Goal: Information Seeking & Learning: Learn about a topic

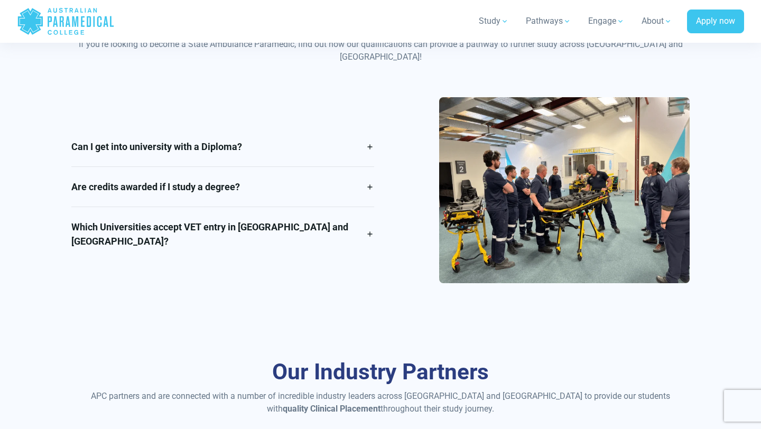
scroll to position [1834, 0]
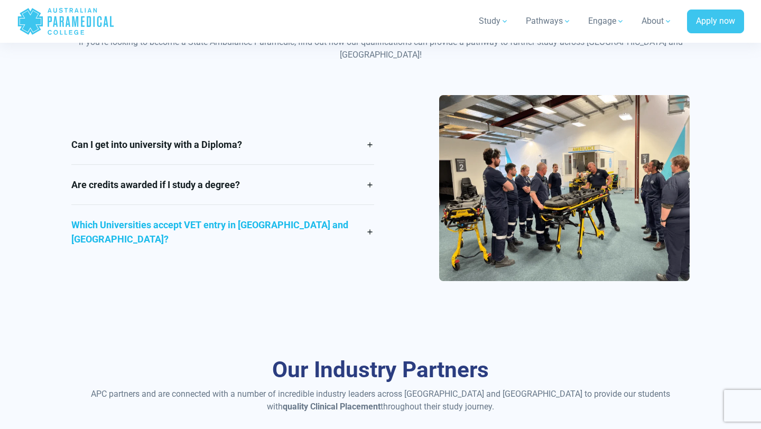
click at [308, 223] on link "Which Universities accept VET entry in [GEOGRAPHIC_DATA] and [GEOGRAPHIC_DATA]?" at bounding box center [222, 232] width 303 height 54
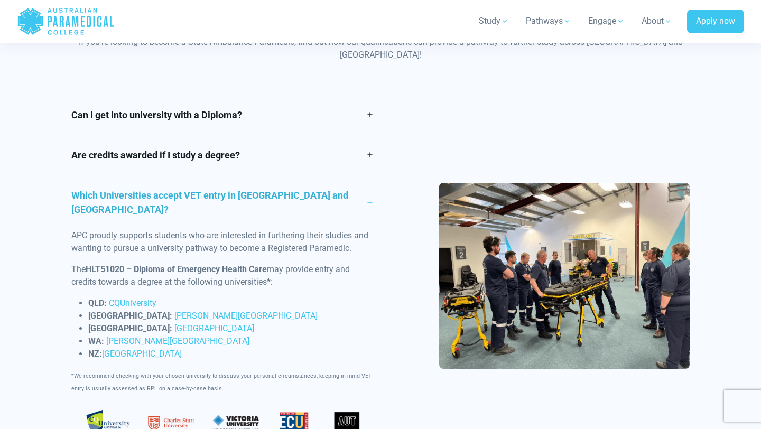
click at [321, 183] on link "Which Universities accept VET entry in [GEOGRAPHIC_DATA] and [GEOGRAPHIC_DATA]?" at bounding box center [222, 202] width 303 height 54
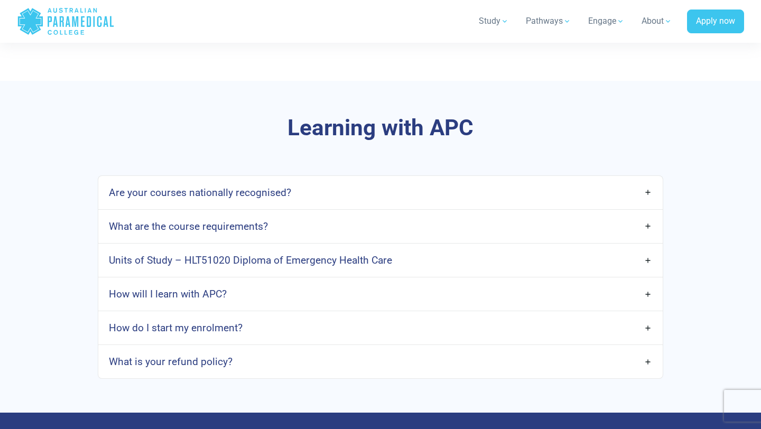
scroll to position [2938, 0]
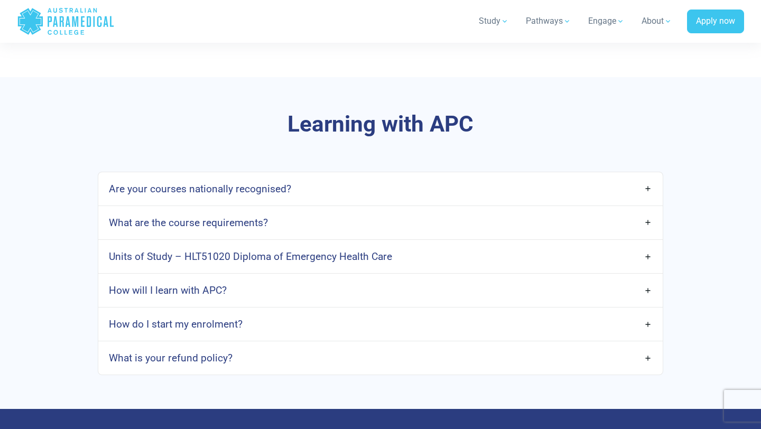
click at [321, 195] on link "Are your courses nationally recognised?" at bounding box center [380, 188] width 564 height 25
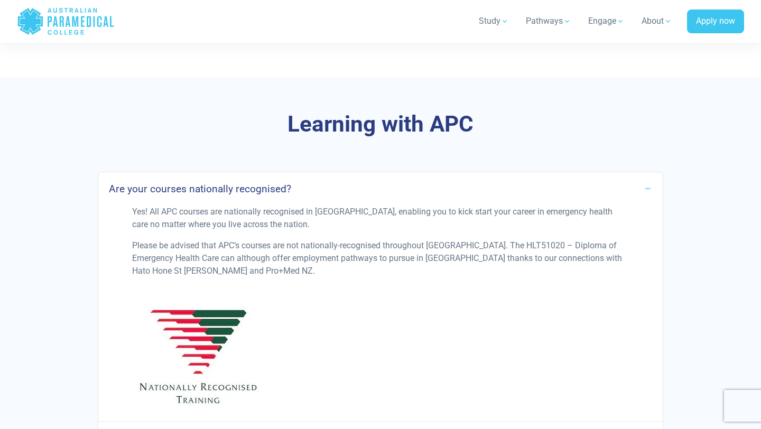
click at [325, 192] on link "Are your courses nationally recognised?" at bounding box center [380, 188] width 564 height 25
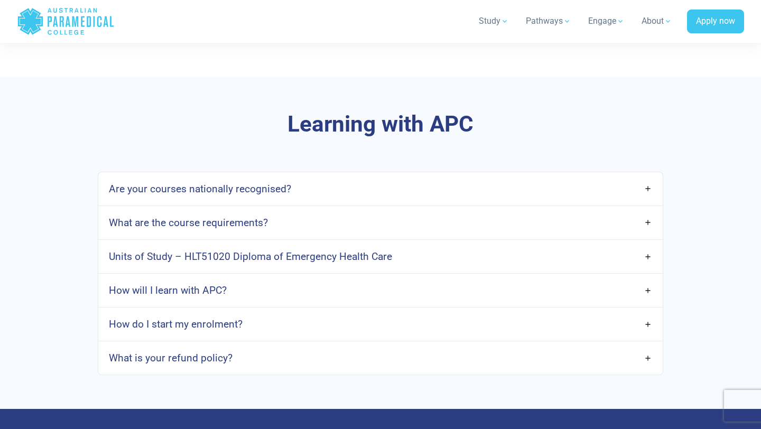
click at [316, 220] on link "What are the course requirements?" at bounding box center [380, 222] width 564 height 25
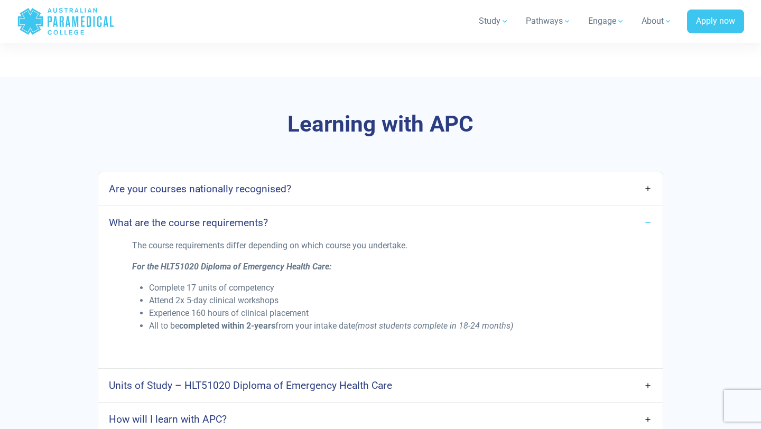
click at [316, 220] on link "What are the course requirements?" at bounding box center [380, 222] width 564 height 25
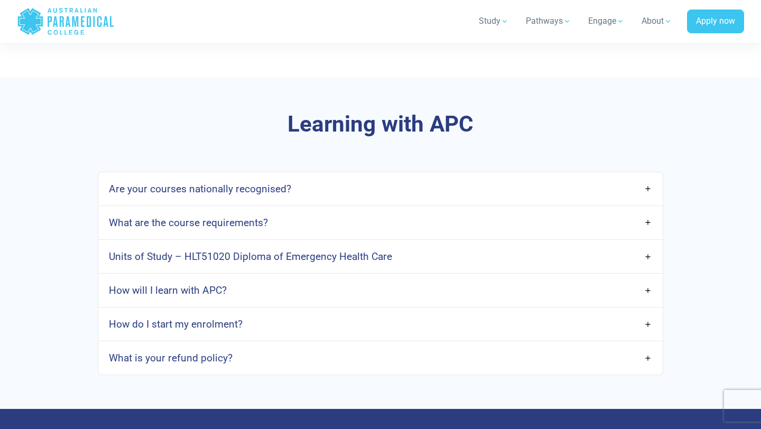
click at [340, 247] on link "Units of Study – HLT51020 Diploma of Emergency Health Care" at bounding box center [380, 256] width 564 height 25
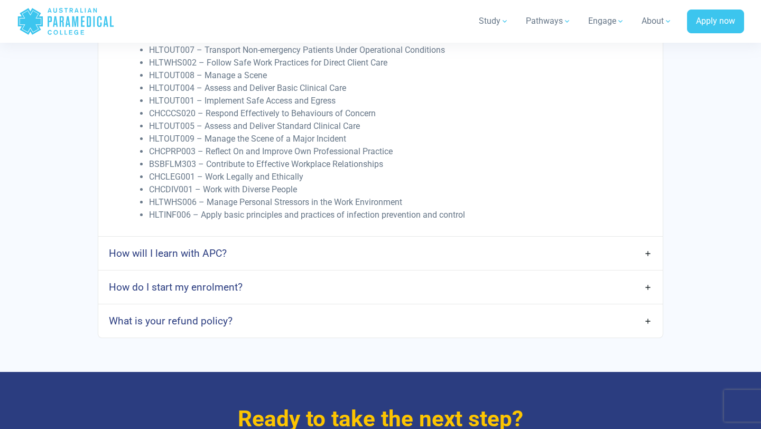
scroll to position [3226, 0]
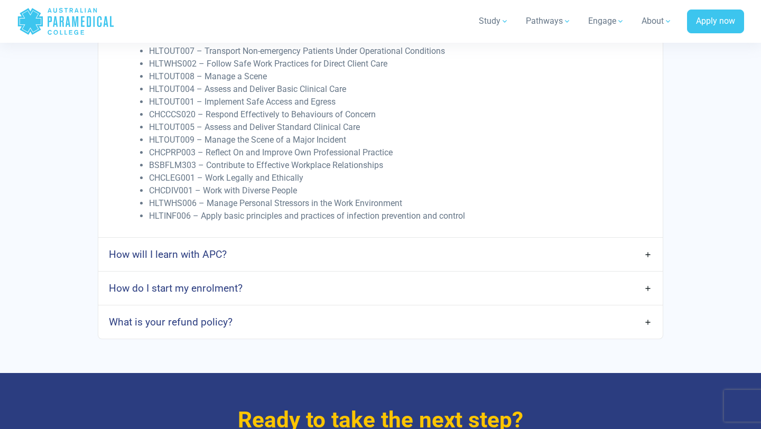
click at [311, 323] on link "What is your refund policy?" at bounding box center [380, 322] width 564 height 25
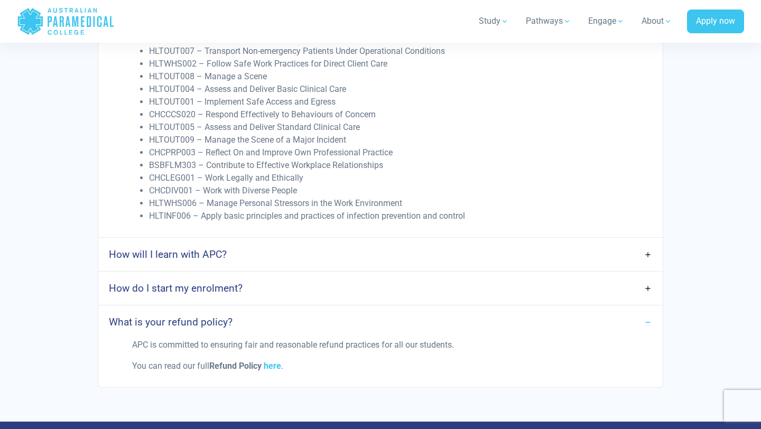
click at [311, 323] on link "What is your refund policy?" at bounding box center [380, 322] width 564 height 25
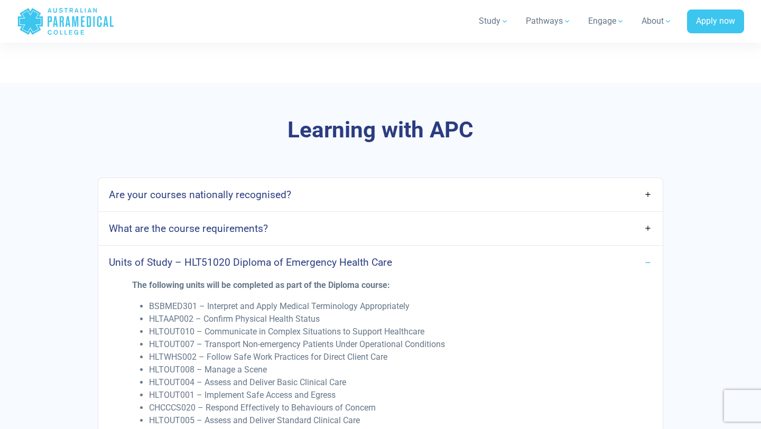
scroll to position [2932, 0]
click at [364, 238] on link "What are the course requirements?" at bounding box center [380, 229] width 564 height 25
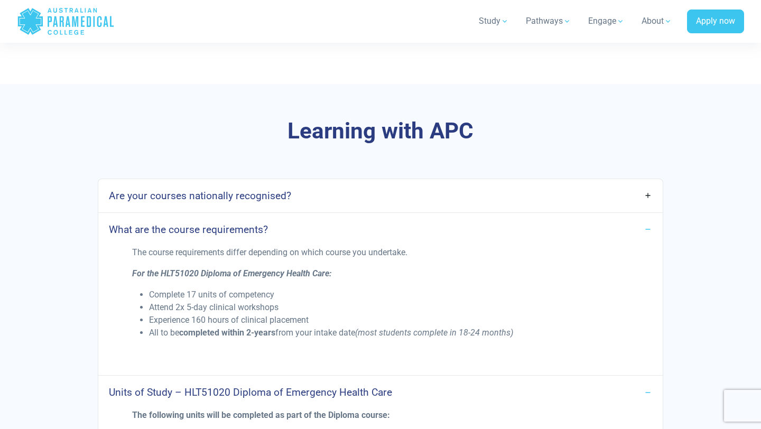
click at [364, 238] on link "What are the course requirements?" at bounding box center [380, 229] width 564 height 25
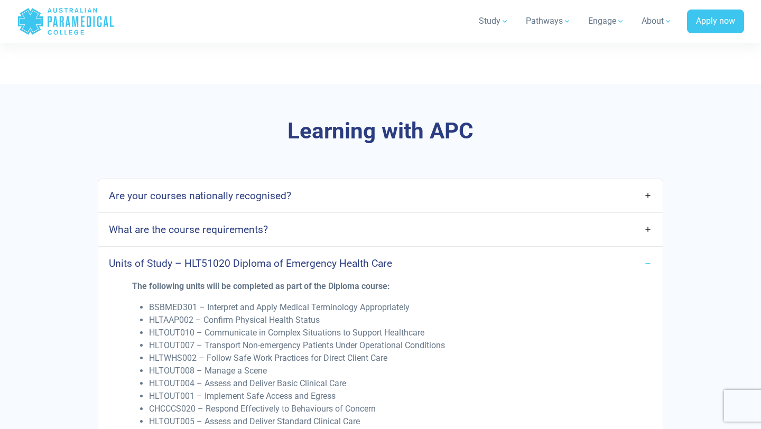
click at [362, 262] on h4 "Units of Study – HLT51020 Diploma of Emergency Health Care" at bounding box center [250, 263] width 283 height 12
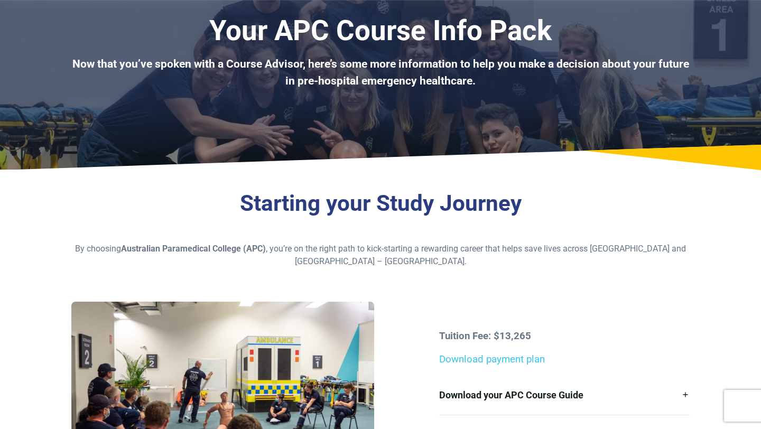
scroll to position [0, 0]
